Goal: Find specific page/section: Find specific page/section

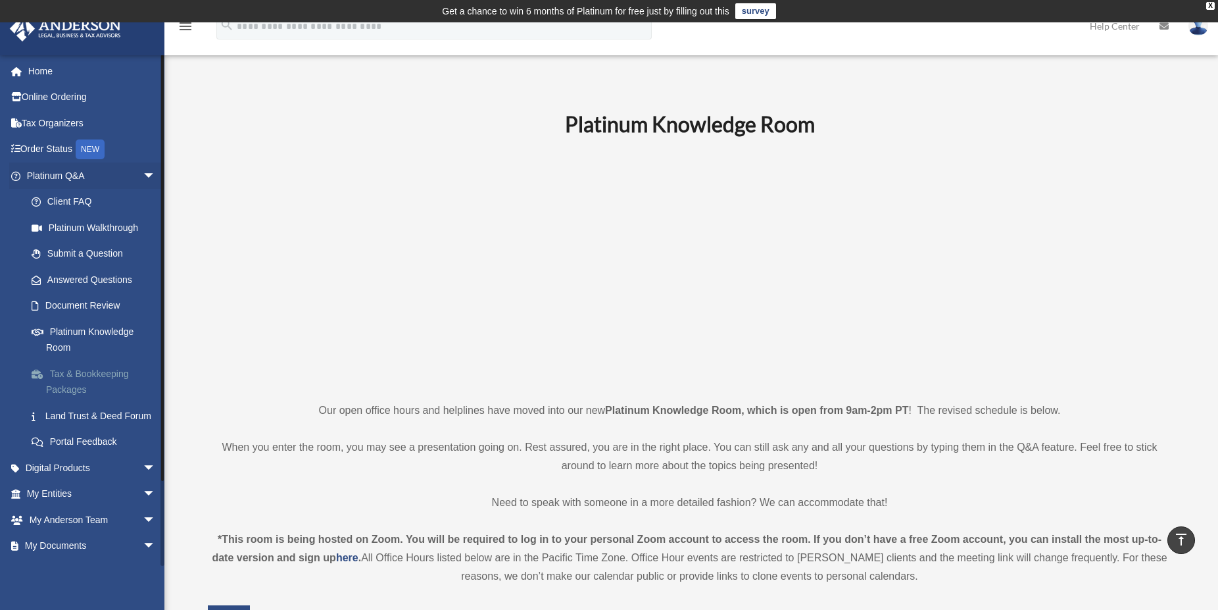
scroll to position [403, 0]
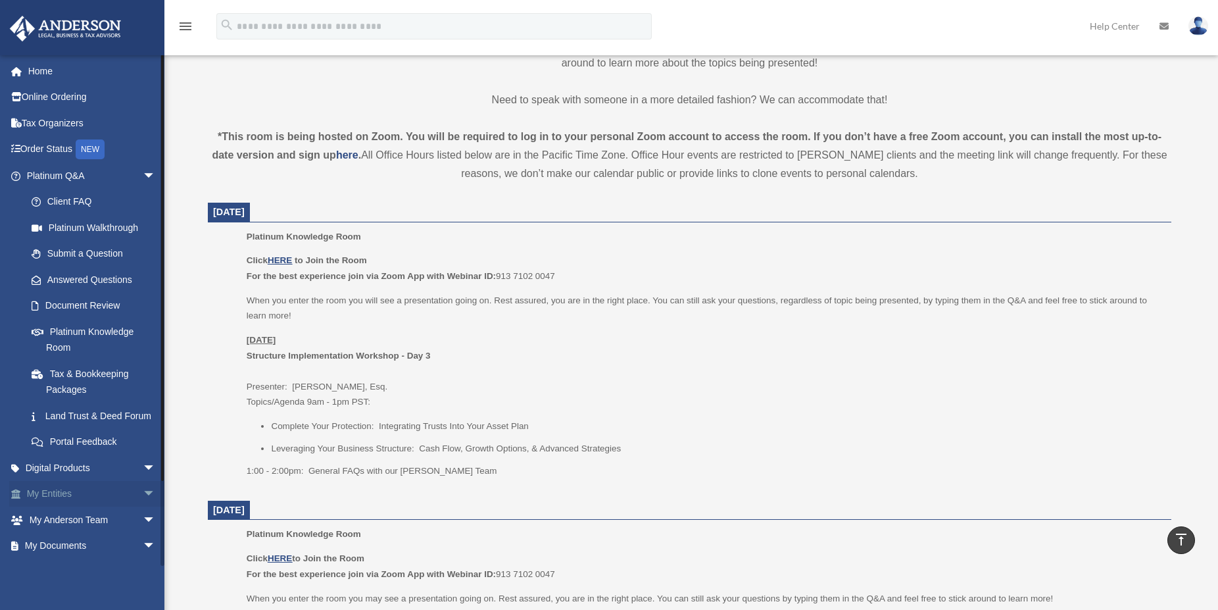
click at [43, 507] on link "My Entities arrow_drop_down" at bounding box center [92, 494] width 166 height 26
click at [143, 506] on span "arrow_drop_down" at bounding box center [156, 494] width 26 height 27
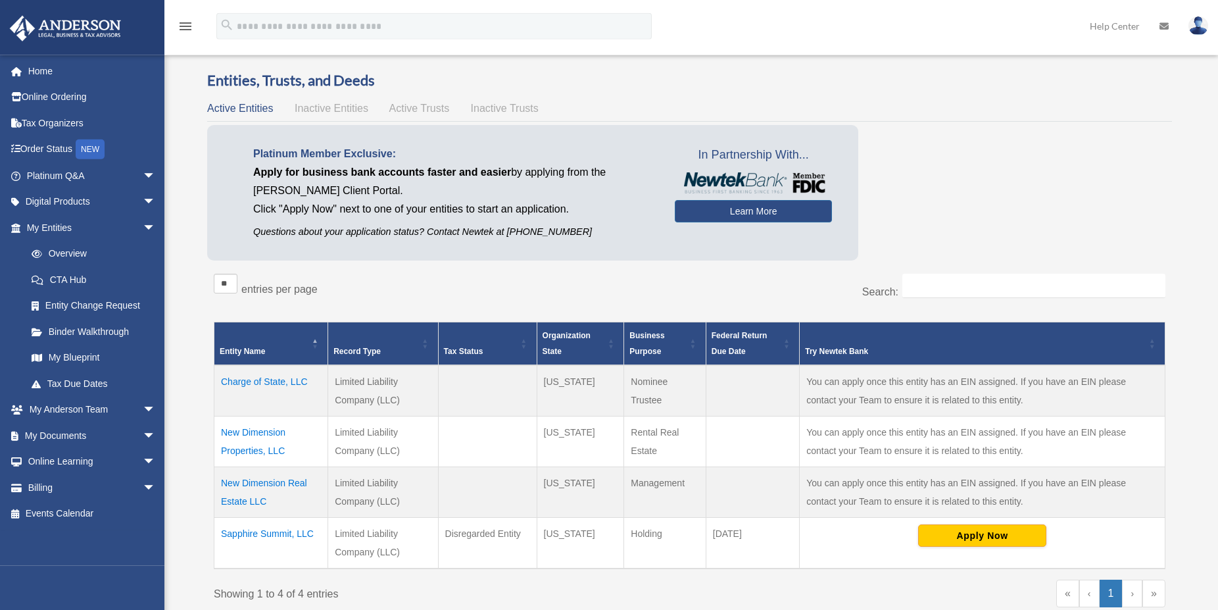
scroll to position [67, 0]
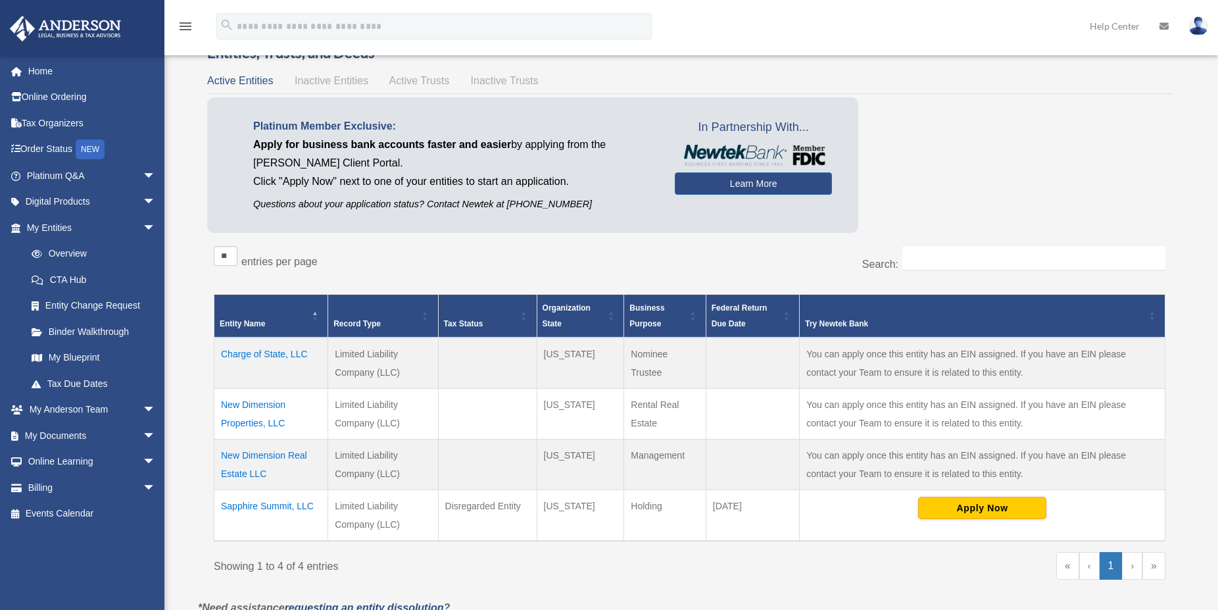
click at [241, 352] on td "Charge of State, LLC" at bounding box center [271, 362] width 114 height 51
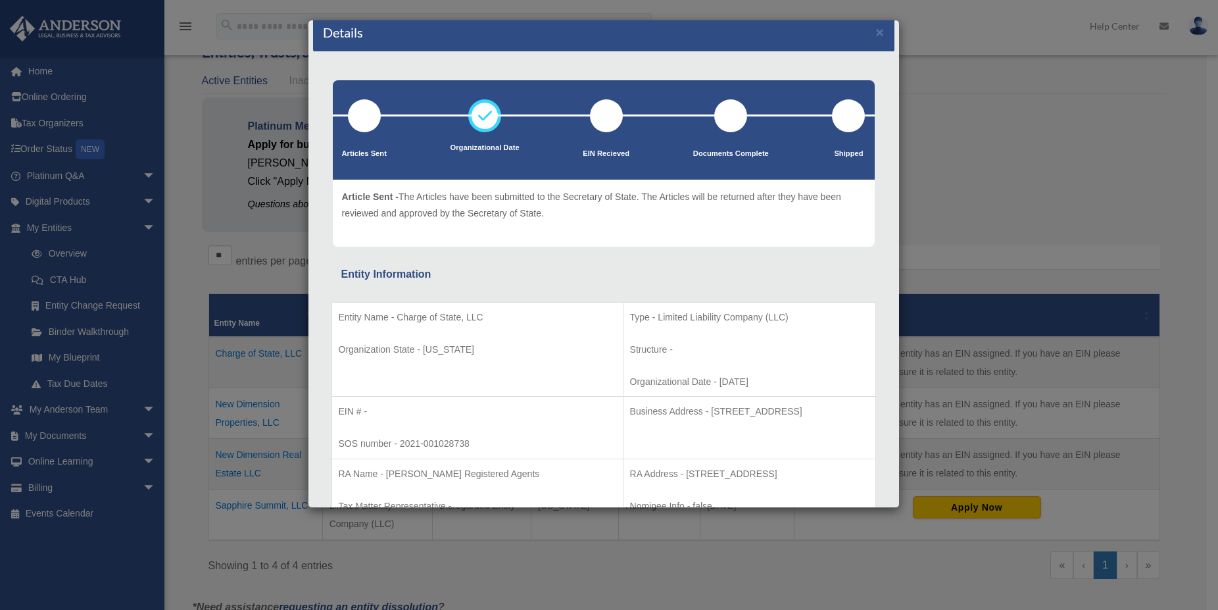
scroll to position [0, 0]
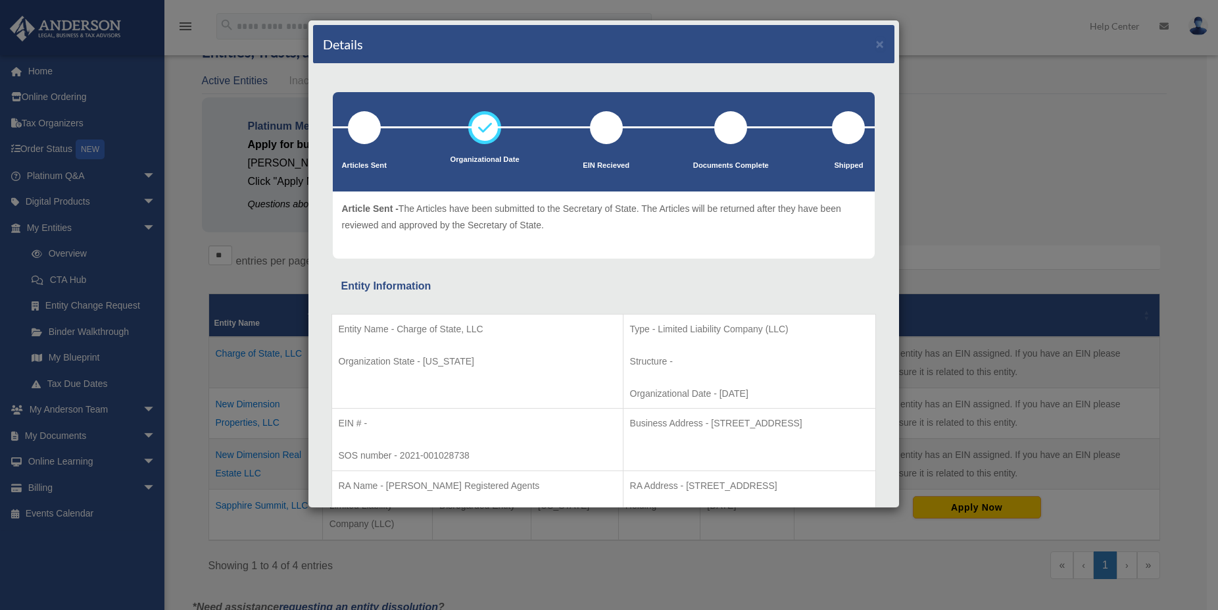
click at [39, 487] on div "Details × Articles Sent Organizational Date" at bounding box center [609, 305] width 1218 height 610
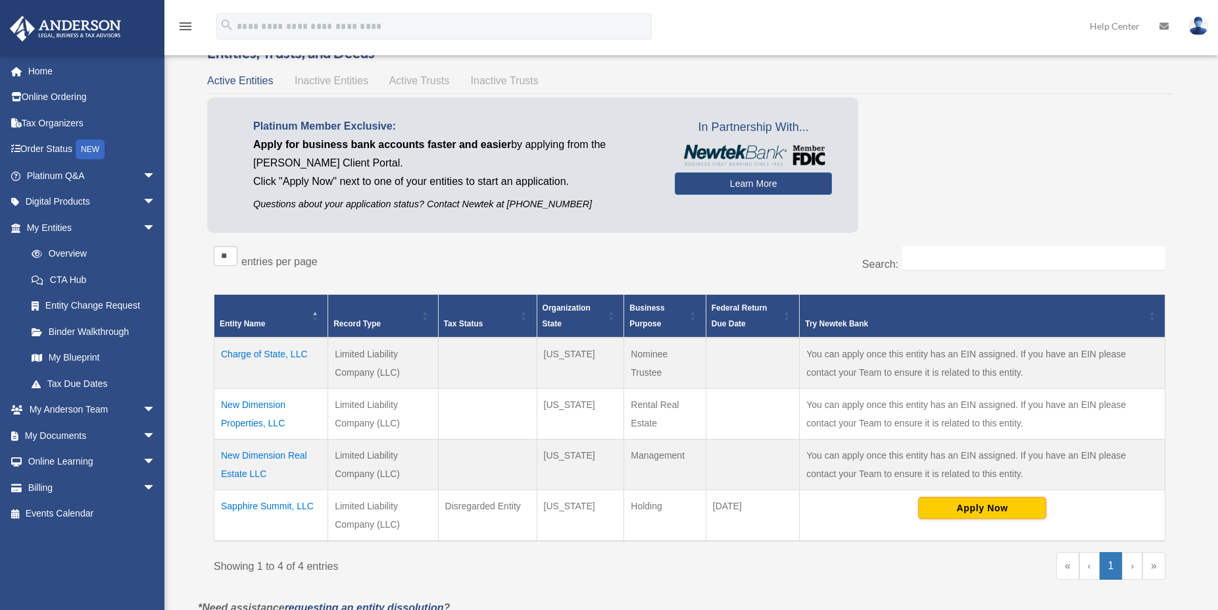
click at [39, 487] on link "Billing arrow_drop_down" at bounding box center [92, 487] width 166 height 26
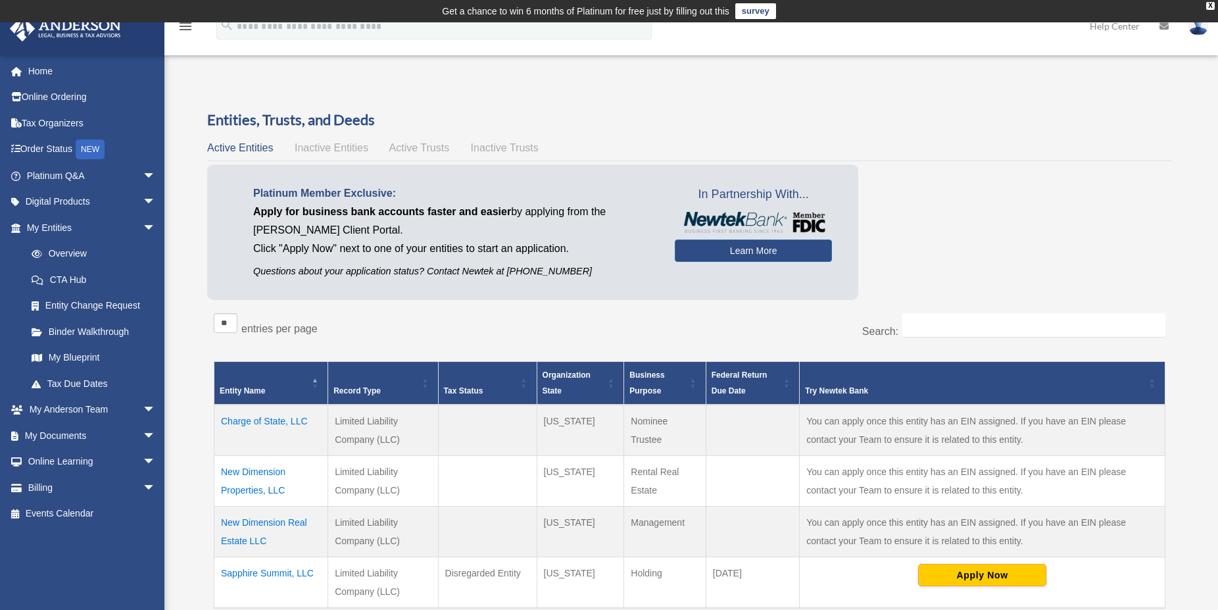
click at [424, 149] on span "Active Trusts" at bounding box center [419, 147] width 61 height 11
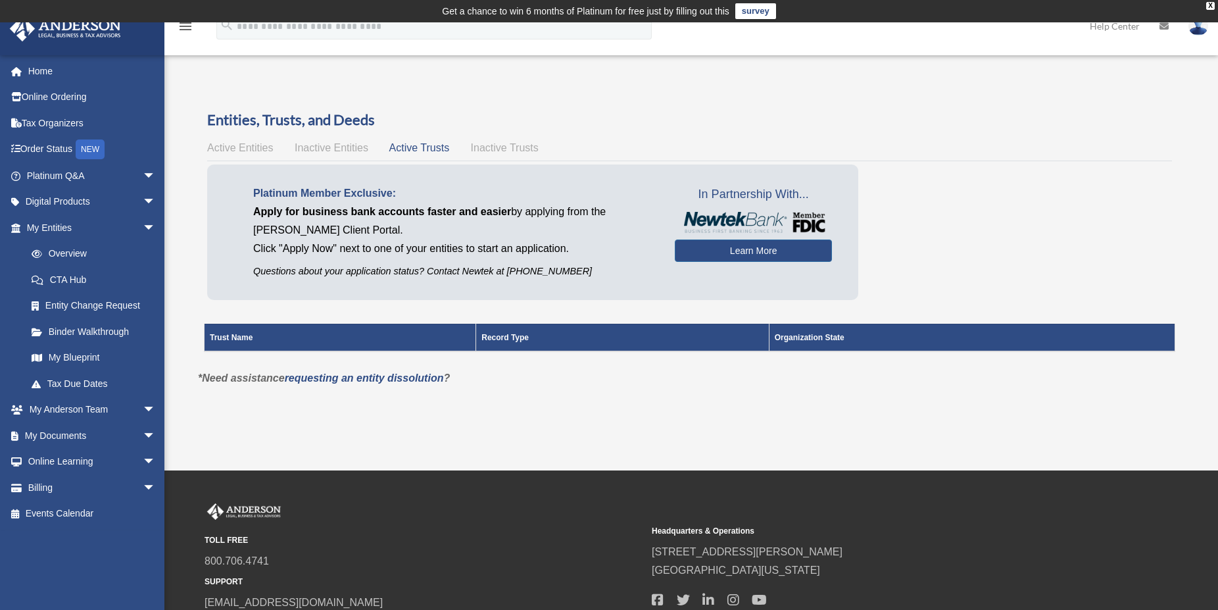
click at [514, 145] on span "Inactive Trusts" at bounding box center [505, 147] width 68 height 11
click at [334, 149] on span "Inactive Entities" at bounding box center [332, 147] width 74 height 11
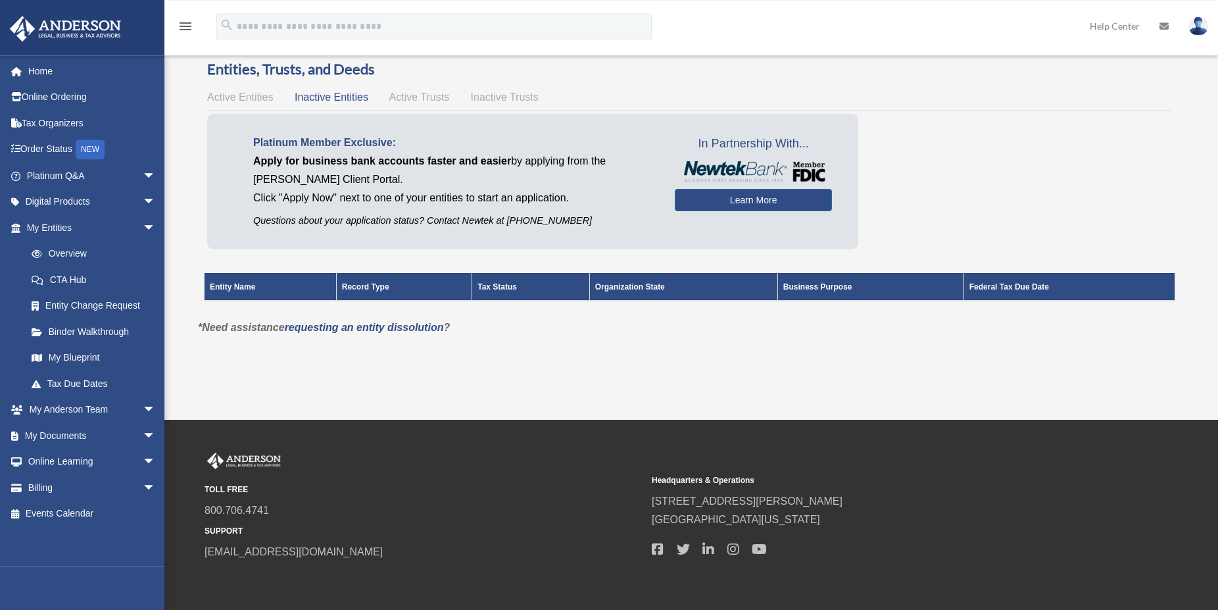
scroll to position [107, 0]
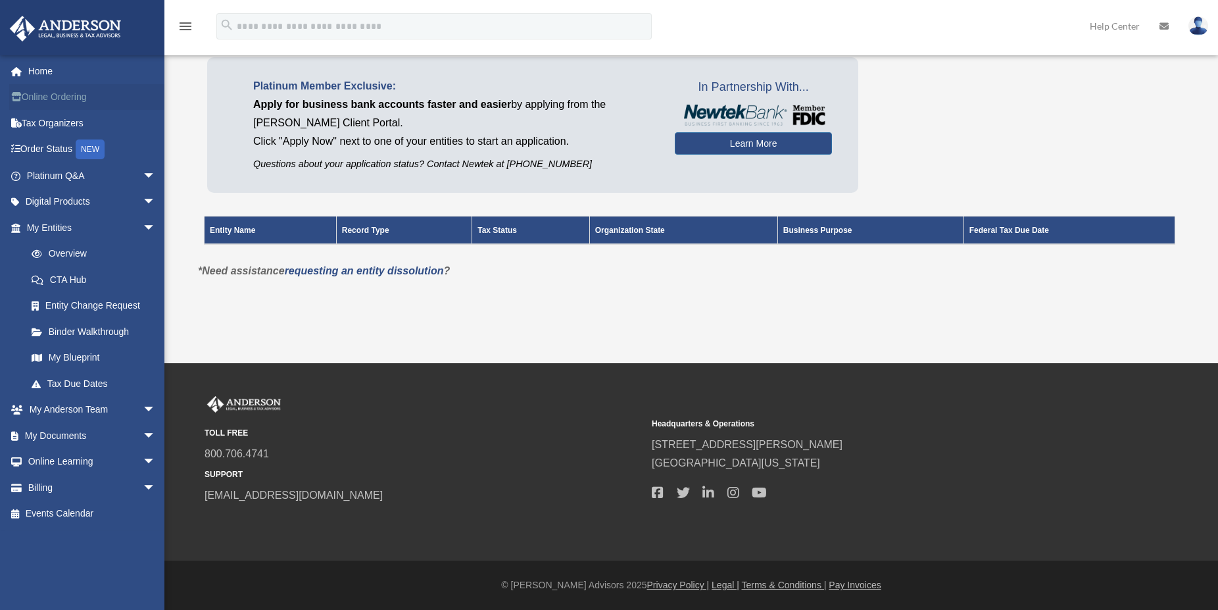
click at [53, 92] on link "Online Ordering" at bounding box center [92, 97] width 166 height 26
